Goal: Check status: Check status

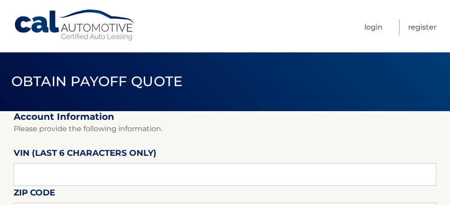
scroll to position [46, 0]
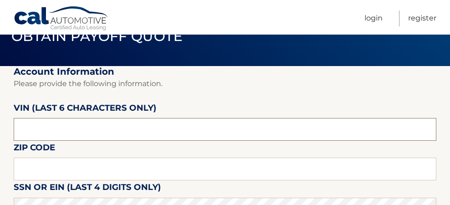
click at [84, 124] on input "text" at bounding box center [225, 129] width 423 height 23
type input "610203"
click at [72, 171] on input "text" at bounding box center [225, 168] width 423 height 23
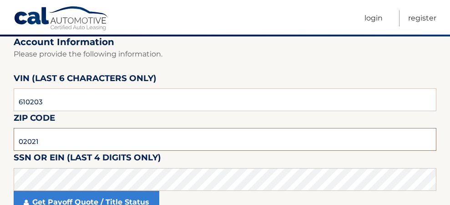
scroll to position [91, 0]
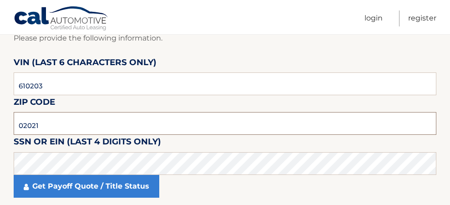
type input "02021"
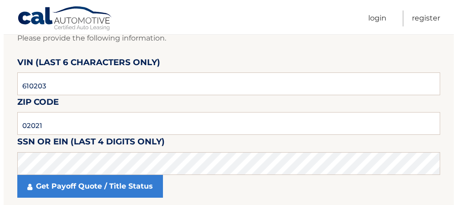
scroll to position [137, 0]
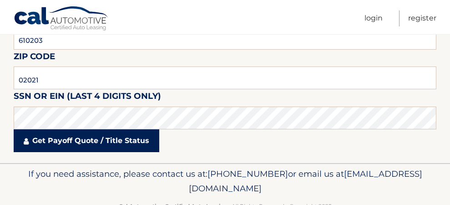
click at [127, 144] on link "Get Payoff Quote / Title Status" at bounding box center [87, 140] width 146 height 23
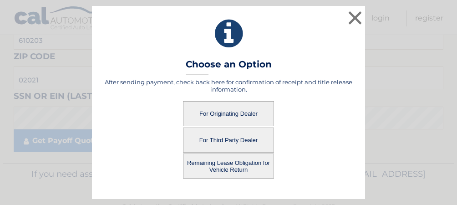
click at [217, 169] on button "Remaining Lease Obligation for Vehicle Return" at bounding box center [228, 165] width 91 height 25
click at [236, 159] on button "Remaining Lease Obligation for Vehicle Return" at bounding box center [228, 165] width 91 height 25
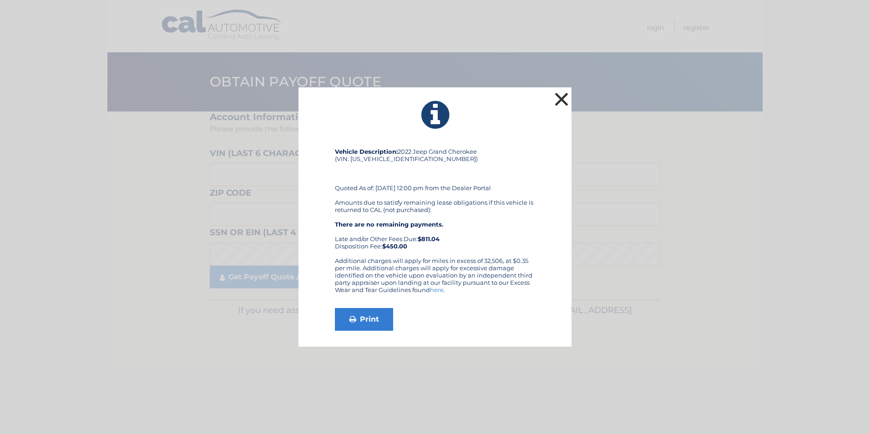
click at [457, 103] on button "×" at bounding box center [562, 99] width 18 height 18
